Goal: Task Accomplishment & Management: Manage account settings

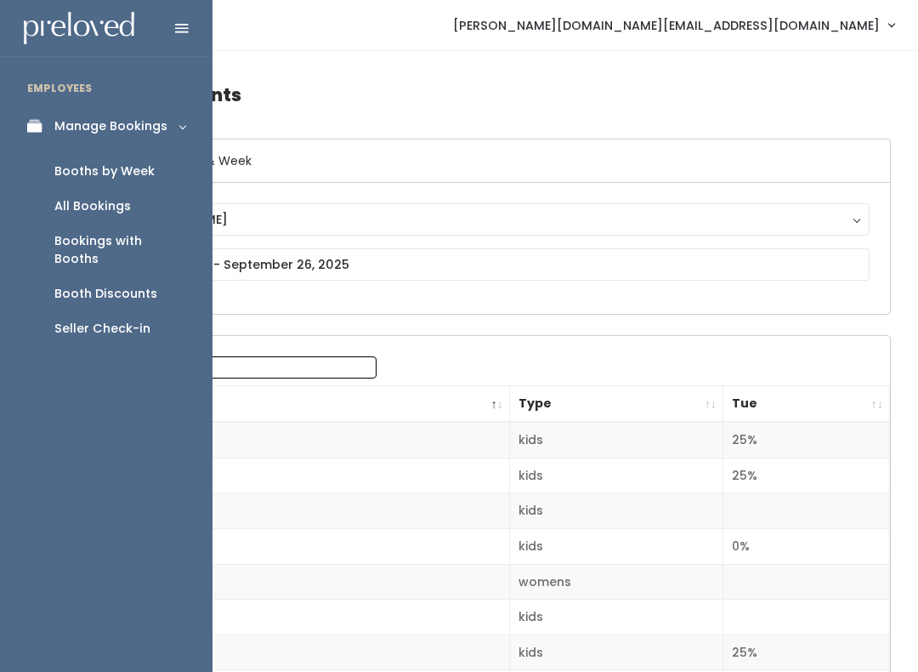
click at [158, 166] on link "Booths by Week" at bounding box center [106, 171] width 213 height 35
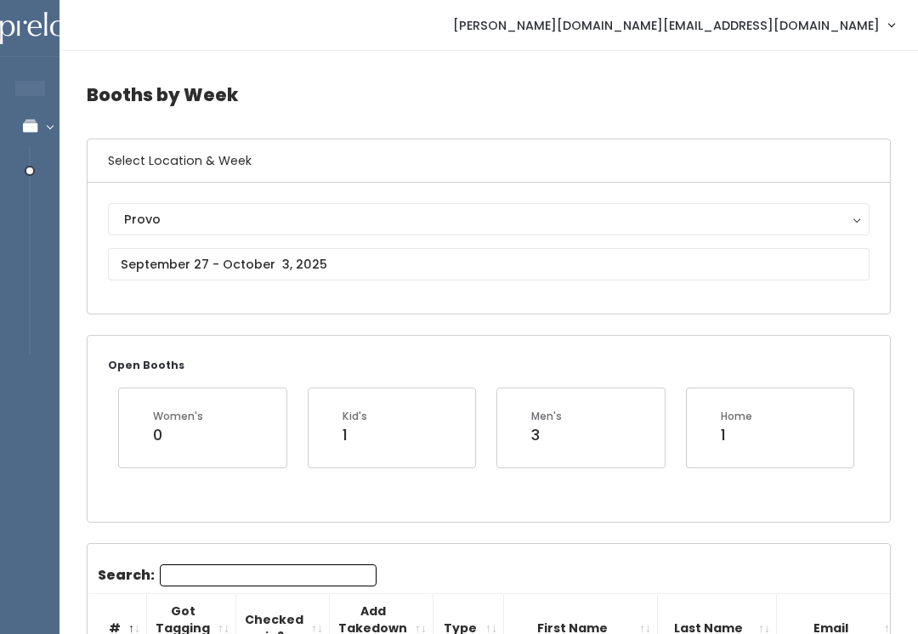
click at [295, 206] on button "Provo" at bounding box center [489, 219] width 762 height 32
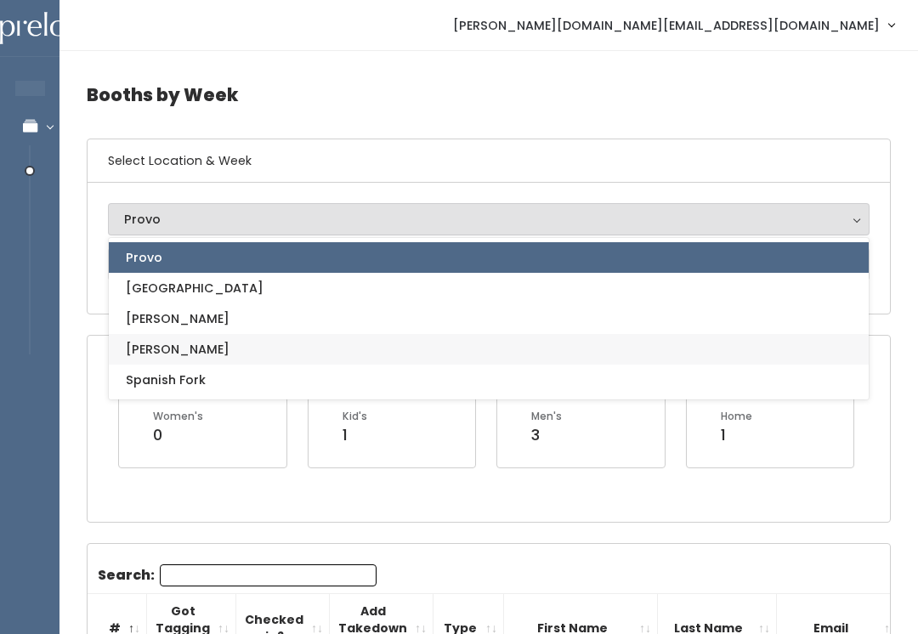
click at [285, 340] on link "[PERSON_NAME]" at bounding box center [489, 349] width 760 height 31
select select "3"
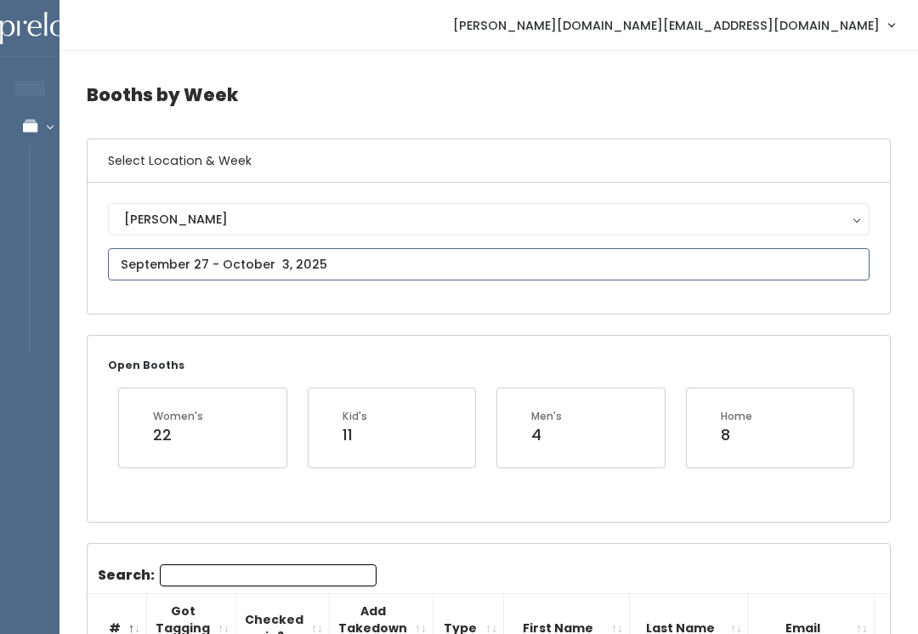
click at [320, 264] on input "text" at bounding box center [489, 264] width 762 height 32
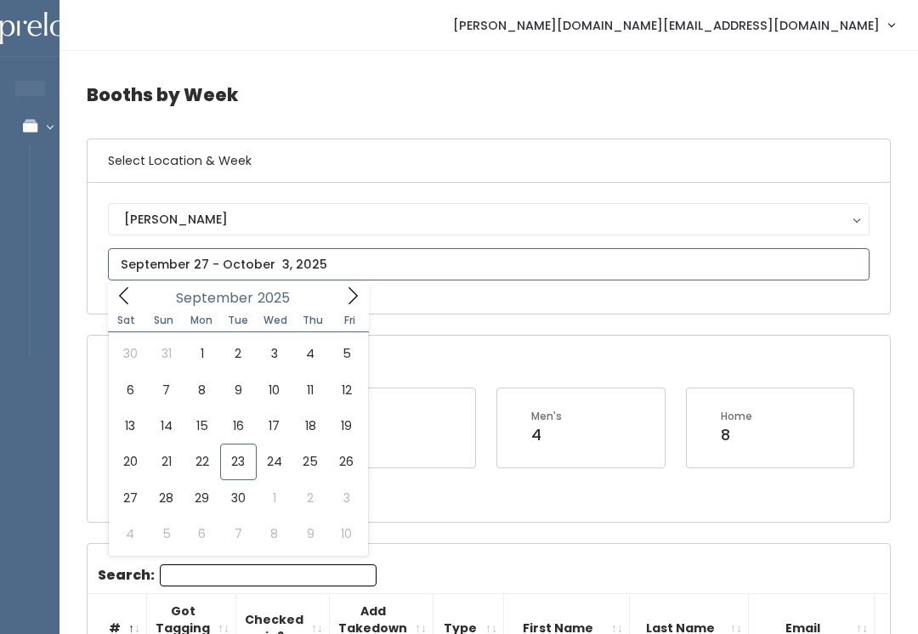
type input "September 20 to September 26"
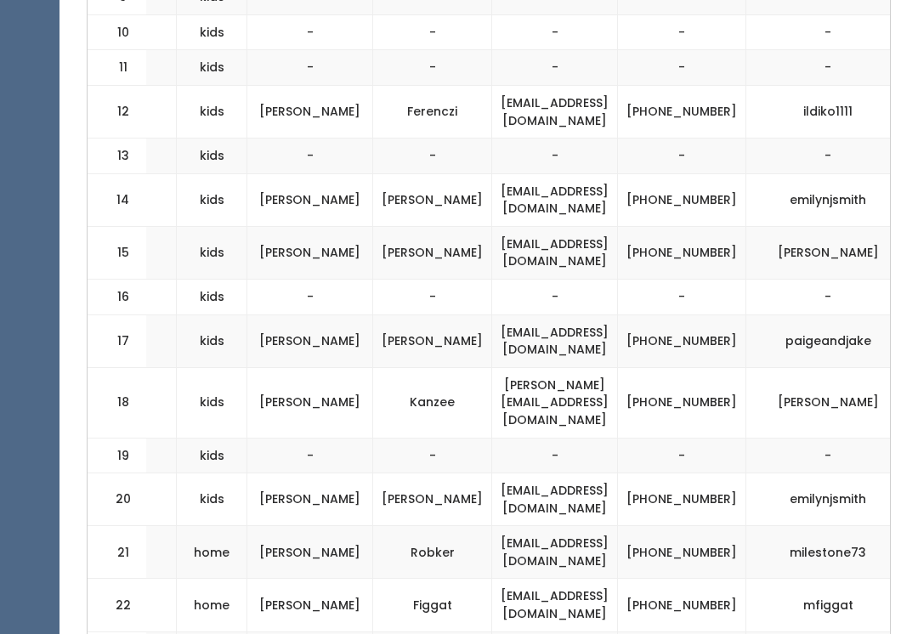
scroll to position [0, 270]
